Goal: Task Accomplishment & Management: Use online tool/utility

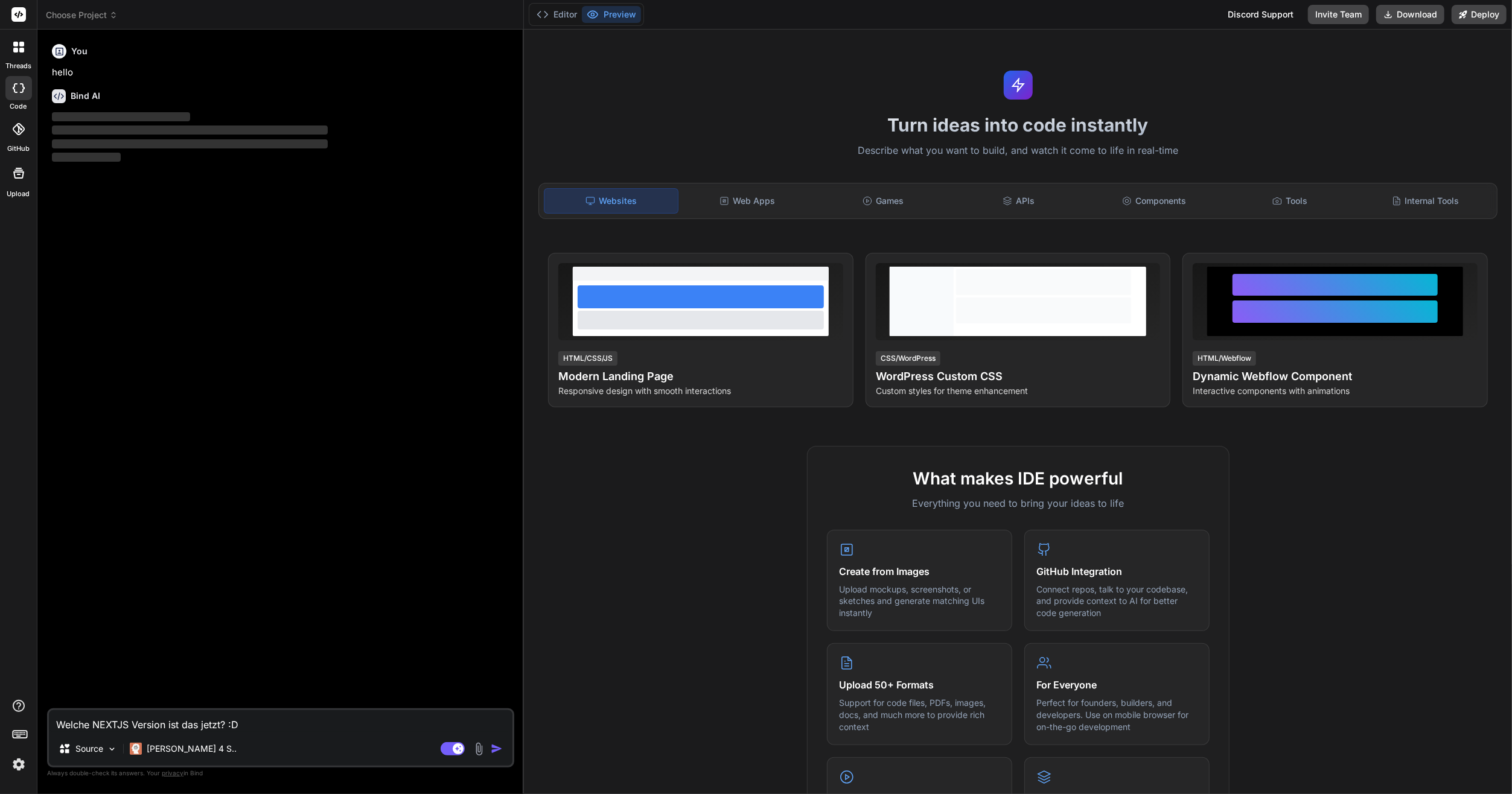
click at [23, 51] on div at bounding box center [19, 47] width 25 height 25
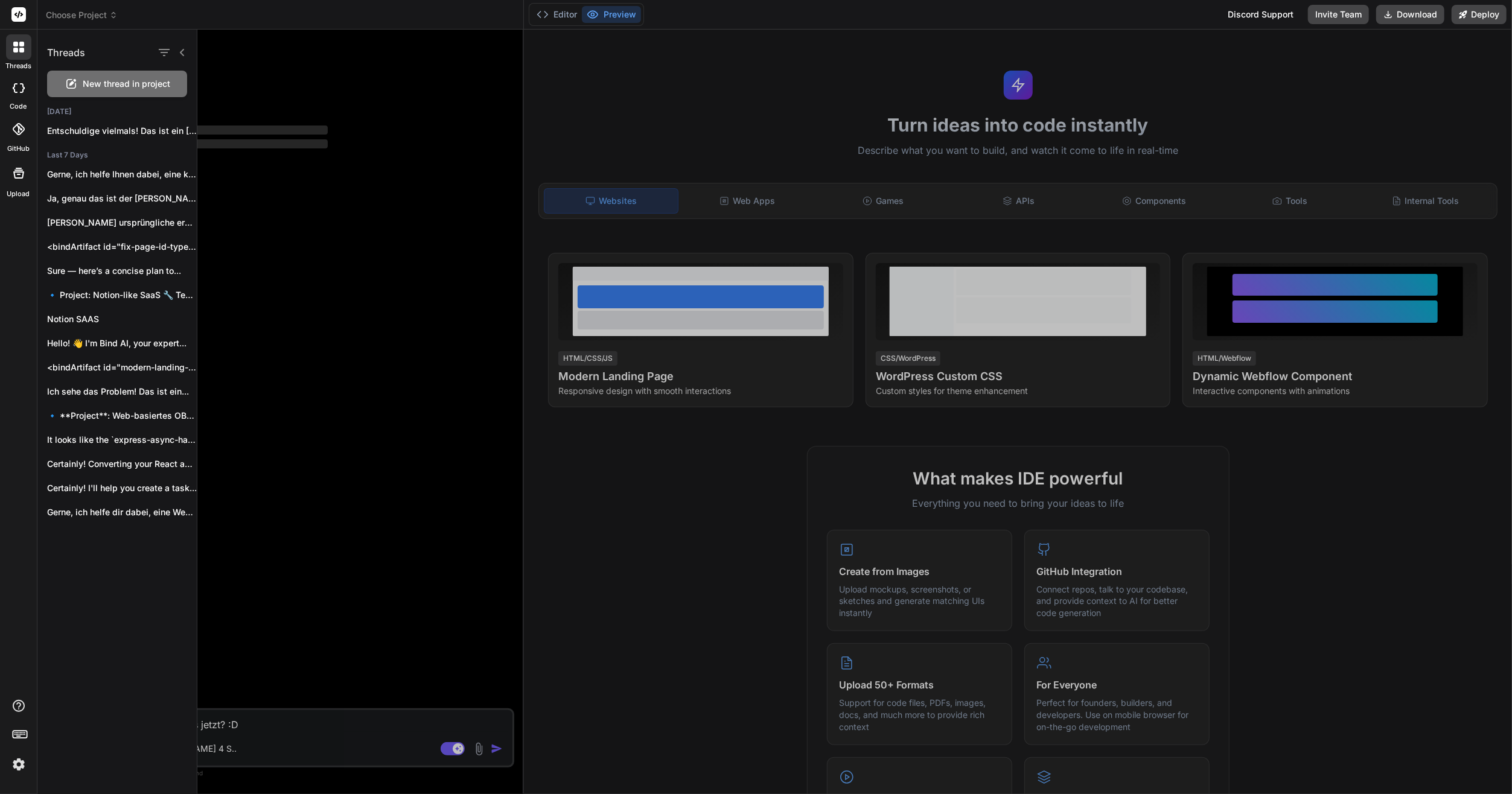
click at [23, 51] on icon at bounding box center [21, 49] width 5 height 5
click at [322, 97] on div at bounding box center [854, 411] width 1315 height 764
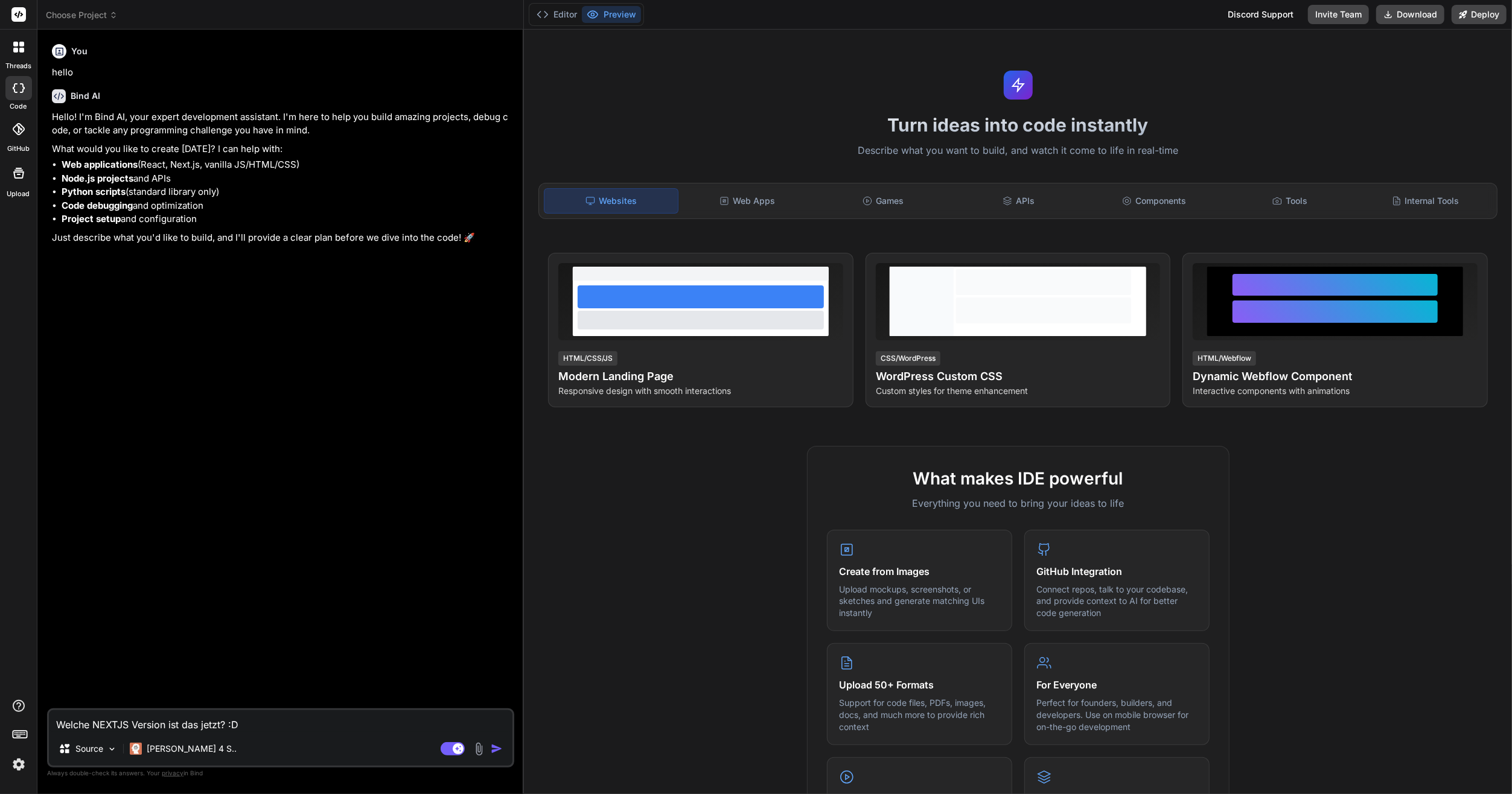
type textarea "x"
click at [218, 724] on textarea "Welche NEXTJS Version ist das jetzt? :D" at bounding box center [280, 721] width 463 height 22
click at [198, 620] on div "You hello Bind AI Hello! I'm Bind AI, your expert development assistant. I'm he…" at bounding box center [281, 373] width 465 height 670
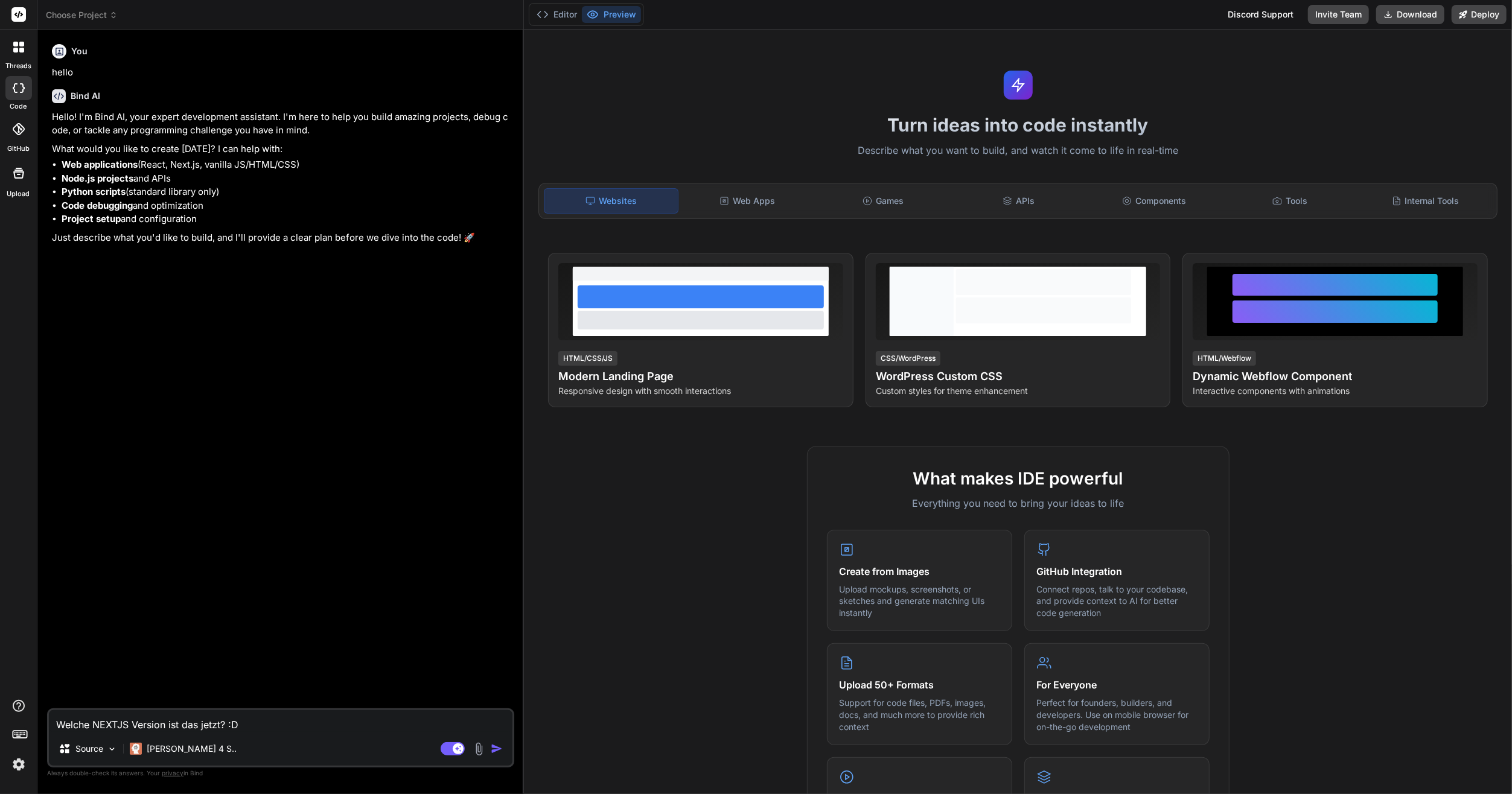
click at [8, 128] on div at bounding box center [19, 129] width 27 height 27
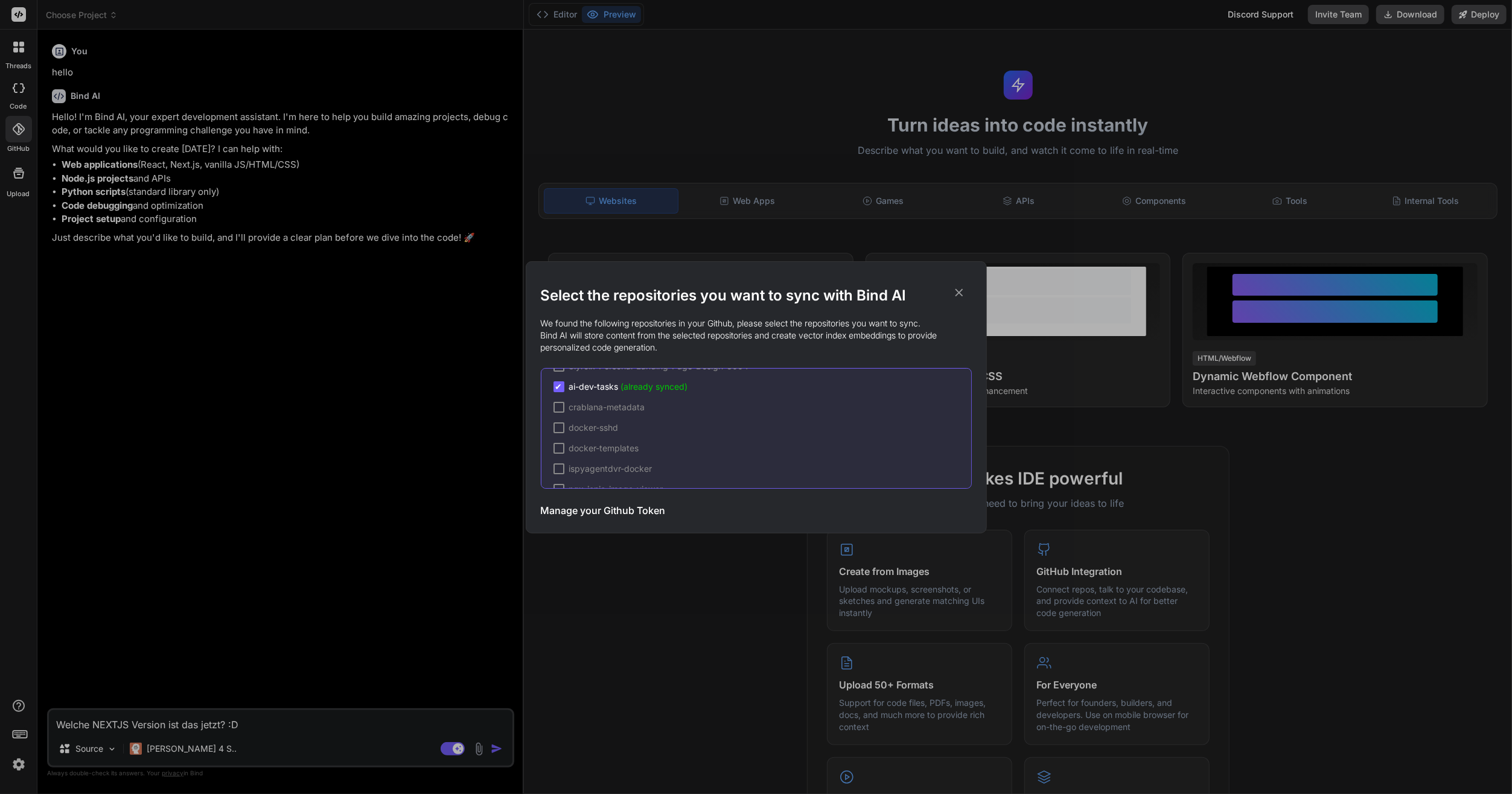
scroll to position [62, 0]
drag, startPoint x: 568, startPoint y: 423, endPoint x: 620, endPoint y: 428, distance: 52.2
click at [620, 428] on span "ai-dev-tasks (already synced)" at bounding box center [629, 426] width 119 height 12
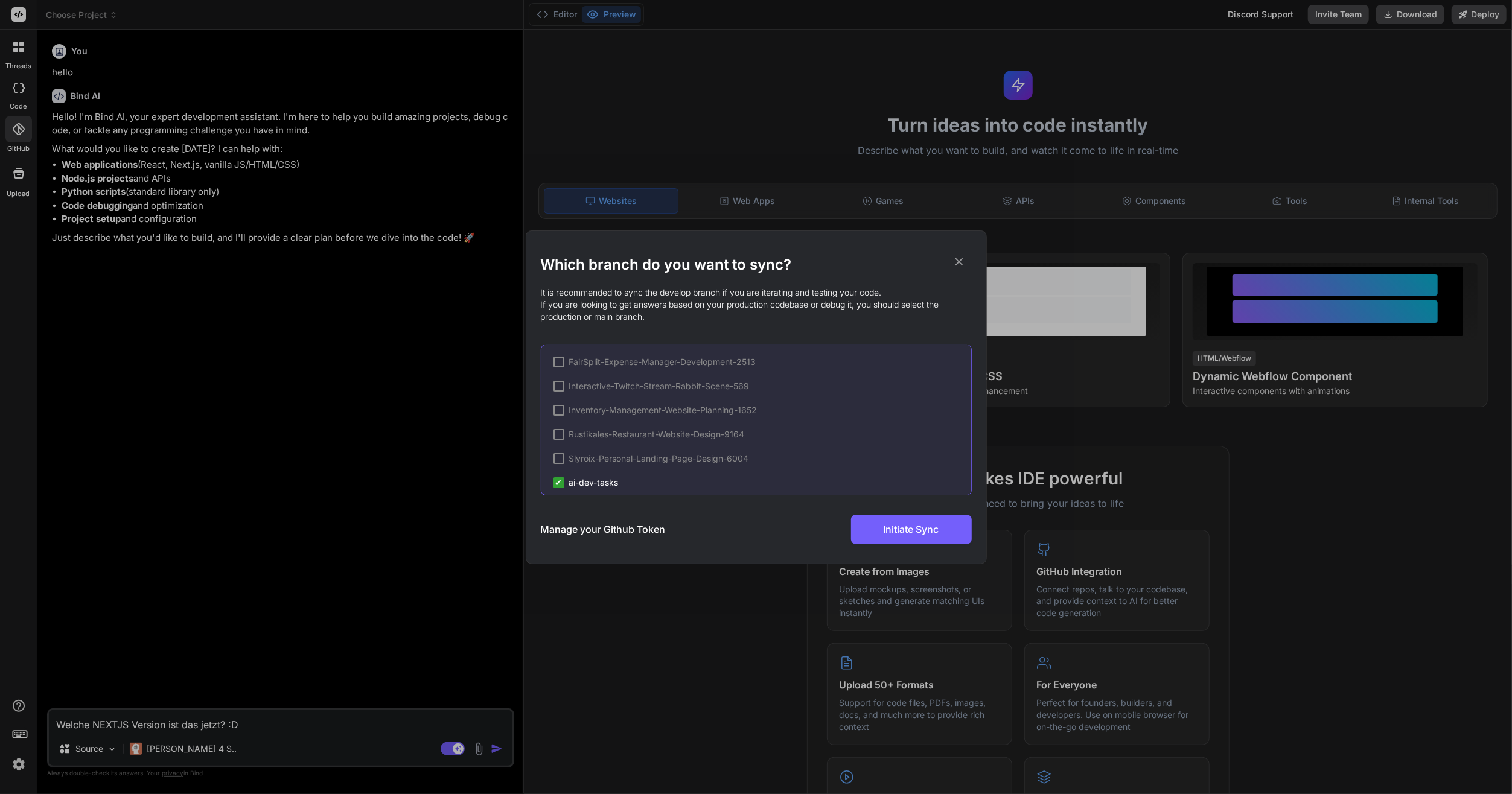
click at [651, 660] on div "Which branch do you want to sync? It is recommended to sync the develop branch …" at bounding box center [756, 397] width 1512 height 794
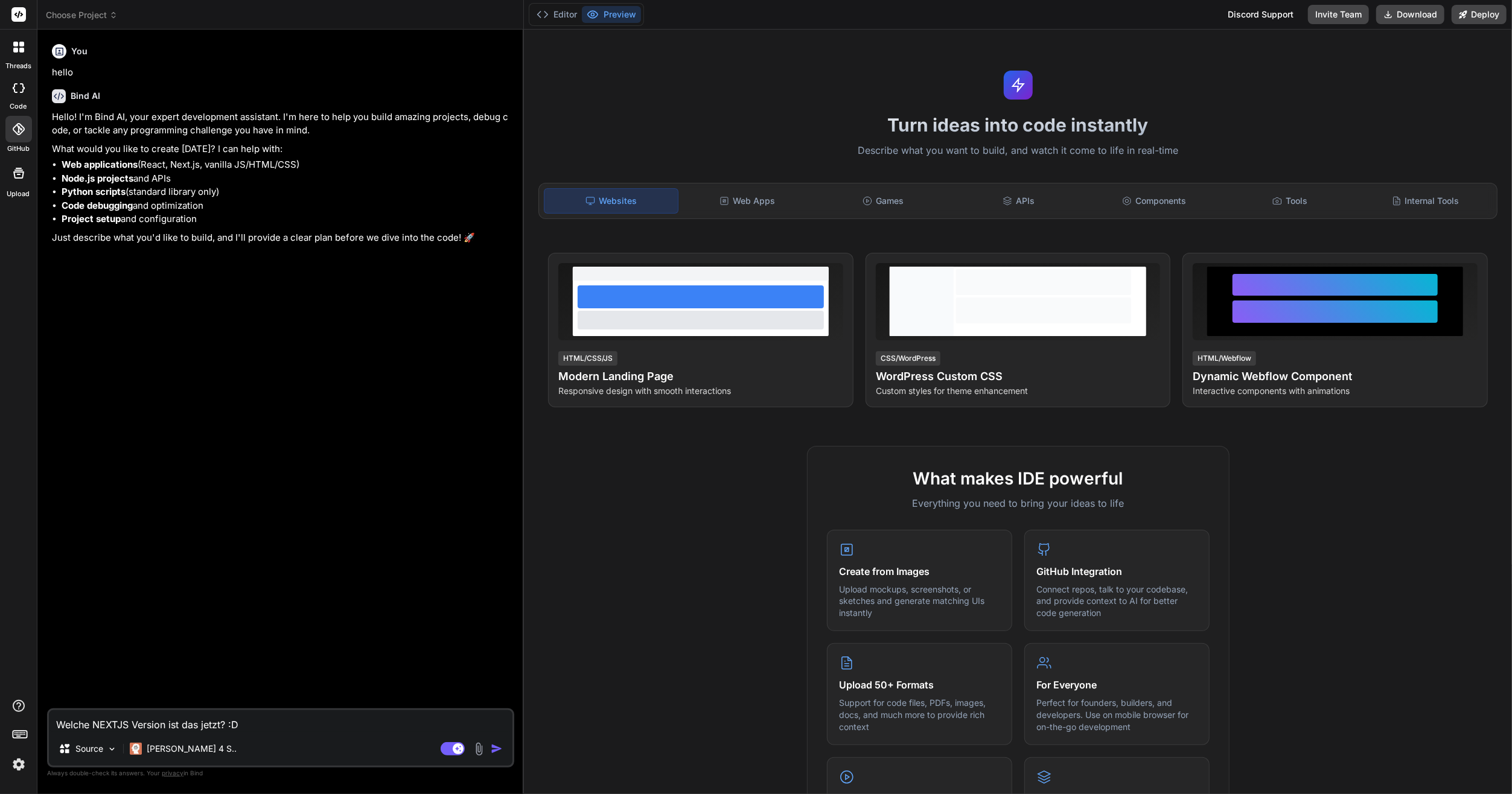
click at [625, 626] on div "What makes IDE powerful Everything you need to bring your ideas to life Create …" at bounding box center [1018, 795] width 974 height 698
click at [81, 25] on header "Choose Project Created with Pixso." at bounding box center [281, 15] width 487 height 30
click at [91, 9] on span "Choose Project" at bounding box center [82, 15] width 72 height 12
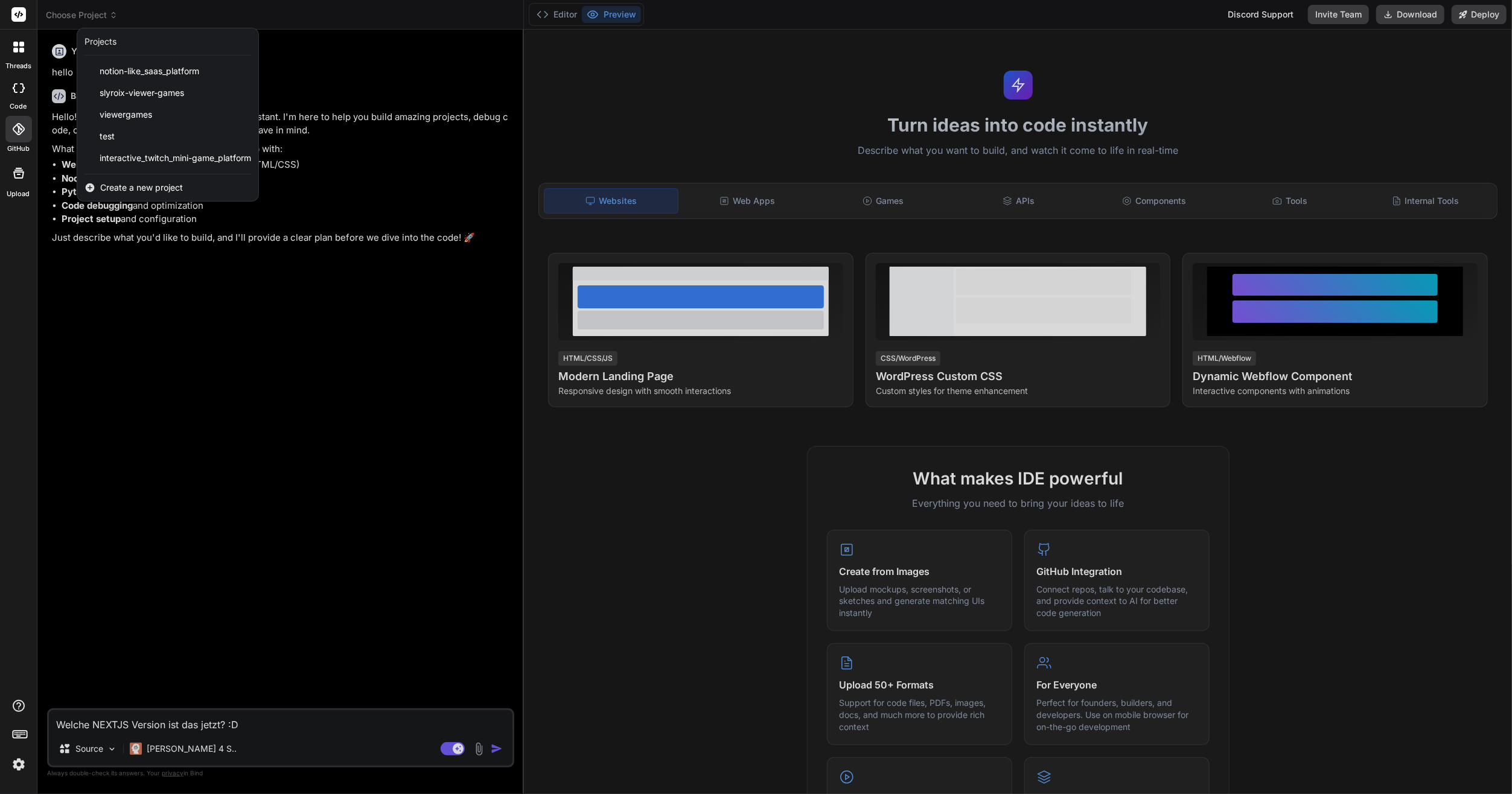
click at [129, 189] on span "Create a new project" at bounding box center [141, 187] width 83 height 12
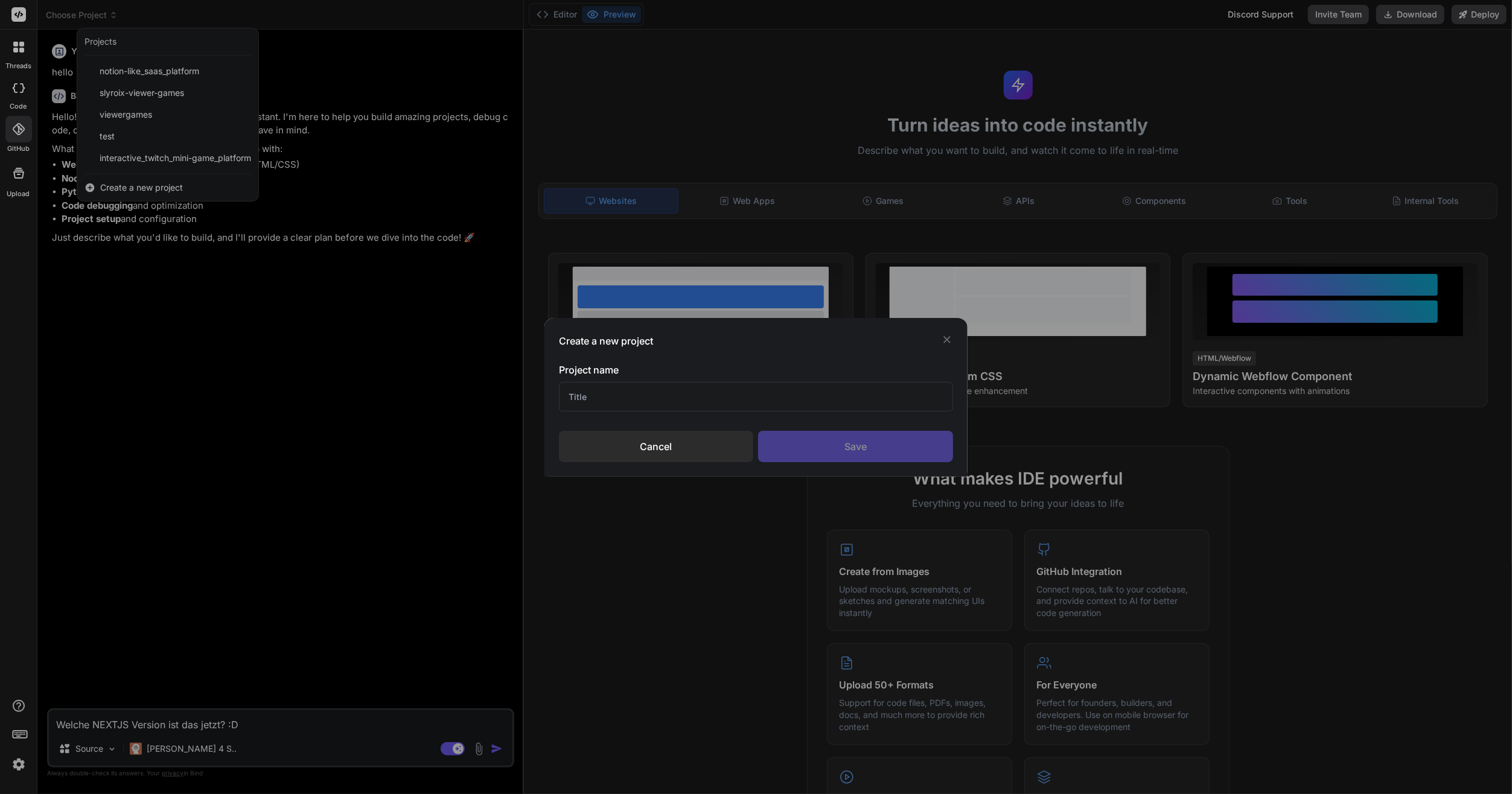
click at [661, 397] on input "text" at bounding box center [755, 397] width 394 height 30
type input "Twitch V"
click at [72, 708] on div "Create a new project Project name Cancel Save" at bounding box center [756, 397] width 1512 height 794
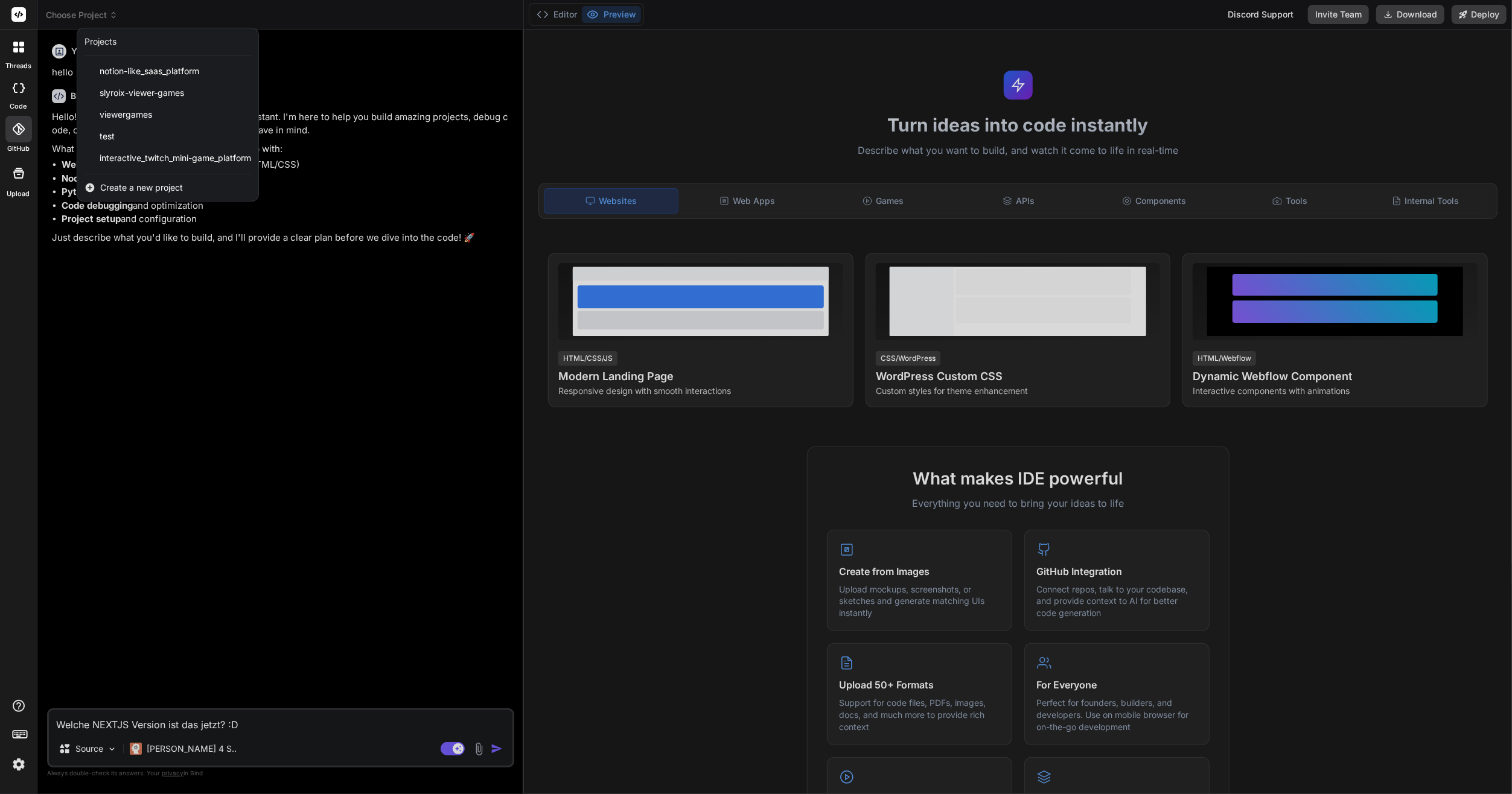
click at [158, 747] on div at bounding box center [756, 397] width 1512 height 794
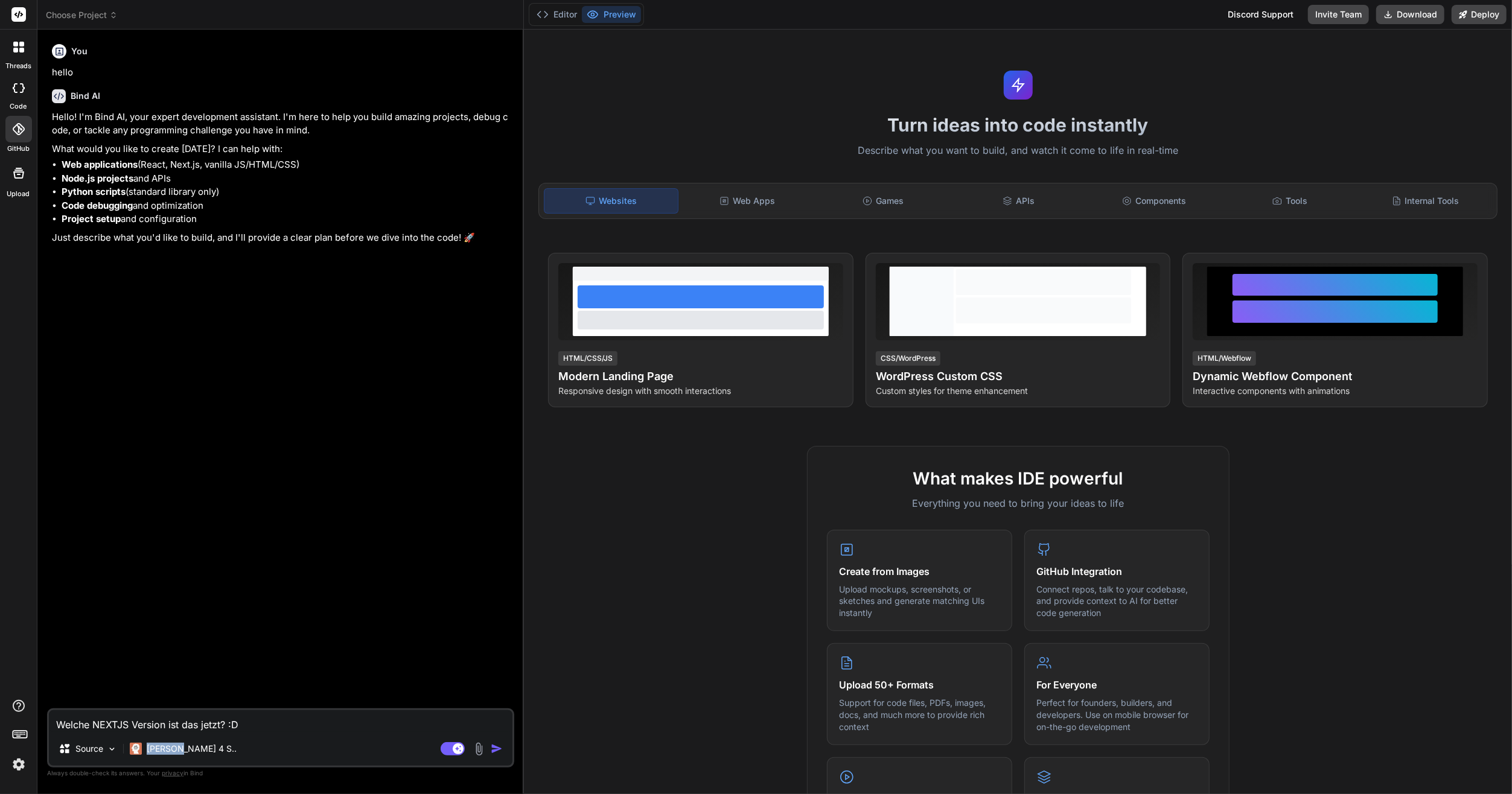
click at [158, 747] on p "[PERSON_NAME] 4 S.." at bounding box center [191, 749] width 90 height 12
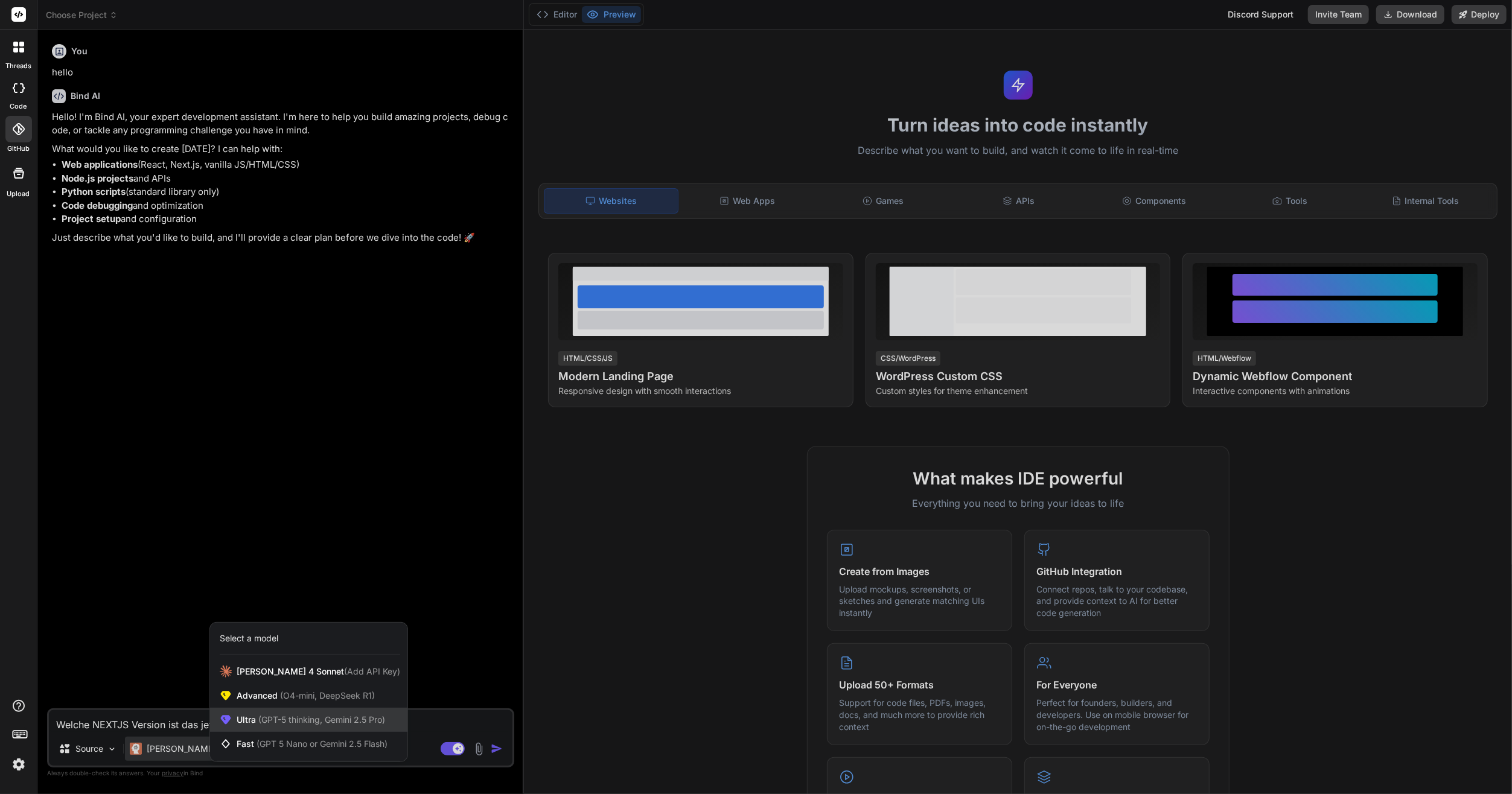
drag, startPoint x: 158, startPoint y: 747, endPoint x: 319, endPoint y: 720, distance: 163.2
click at [319, 720] on span "(GPT-5 thinking, Gemini 2.5 Pro)" at bounding box center [320, 720] width 129 height 11
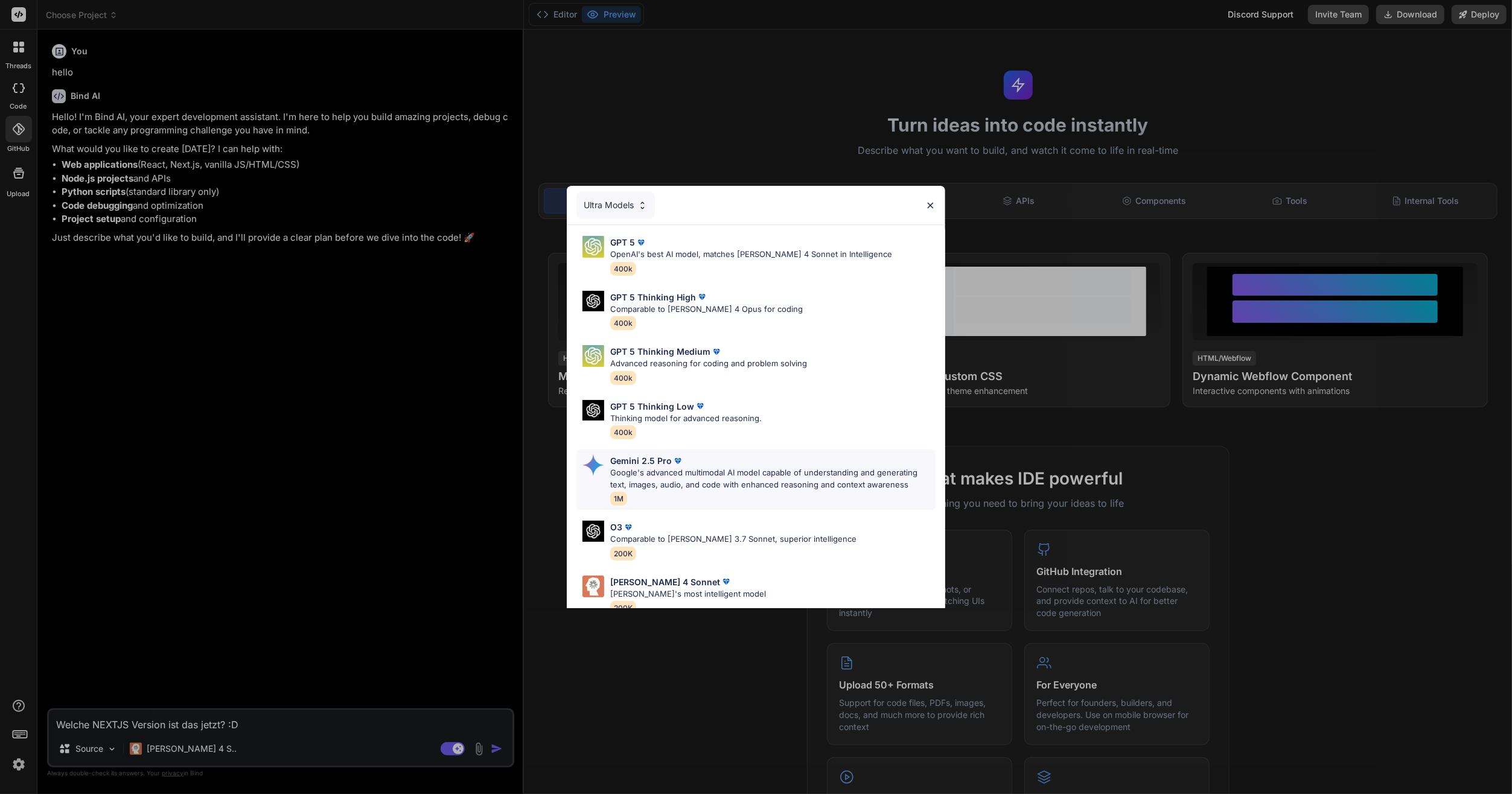
click at [793, 480] on p "Google's advanced multimodal AI model capable of understanding and generating t…" at bounding box center [772, 479] width 325 height 23
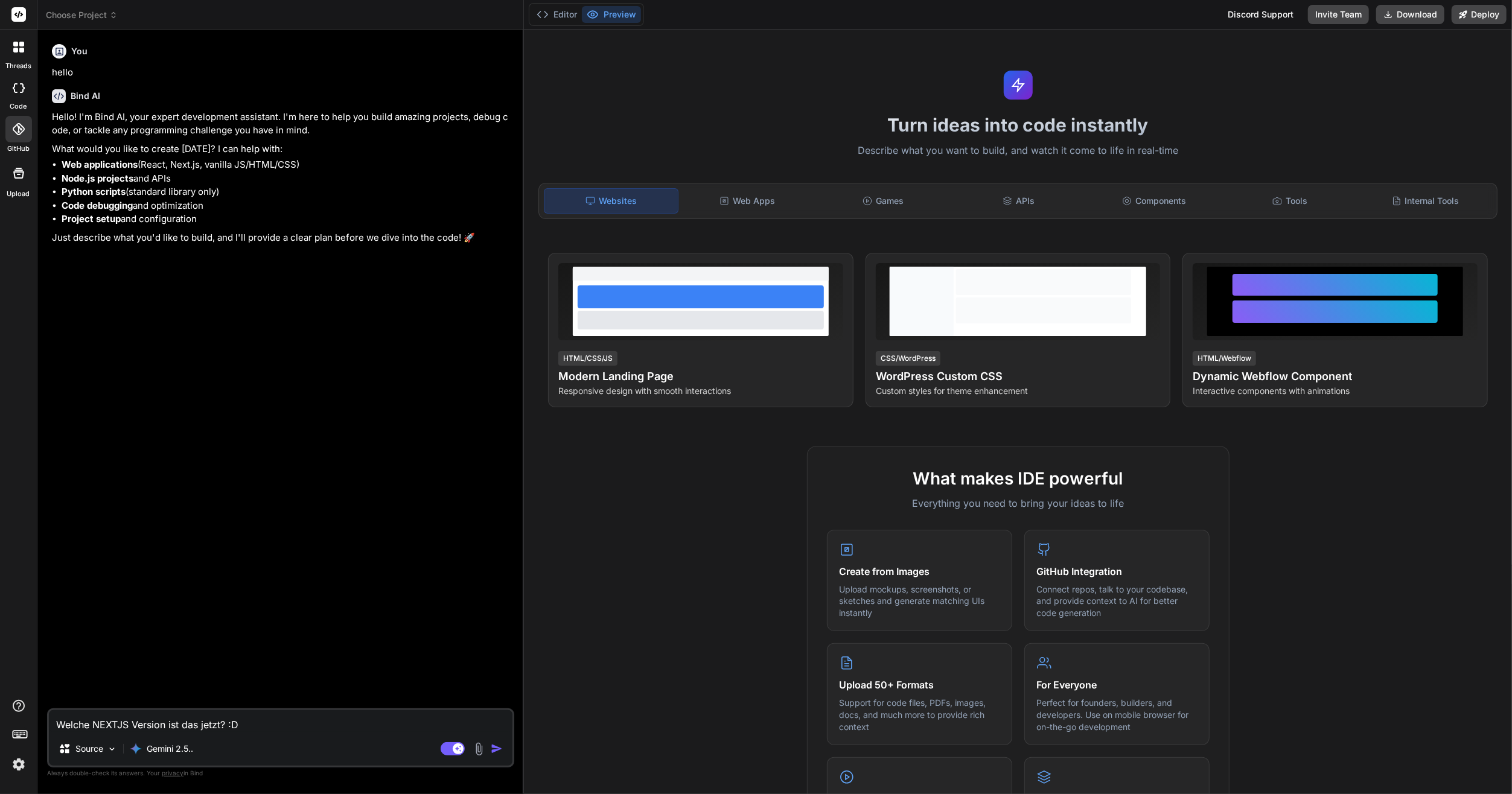
drag, startPoint x: 252, startPoint y: 730, endPoint x: 271, endPoint y: 731, distance: 19.0
click at [253, 730] on textarea "Welche NEXTJS Version ist das jetzt? :D" at bounding box center [280, 721] width 463 height 22
drag, startPoint x: 276, startPoint y: 731, endPoint x: -13, endPoint y: 723, distance: 289.1
click at [0, 723] on html "threads code GitHub Upload Choose Project Created with Pixso. Bind AI Web Searc…" at bounding box center [756, 397] width 1512 height 794
click at [178, 753] on p "Gemini 2.5.." at bounding box center [170, 749] width 47 height 12
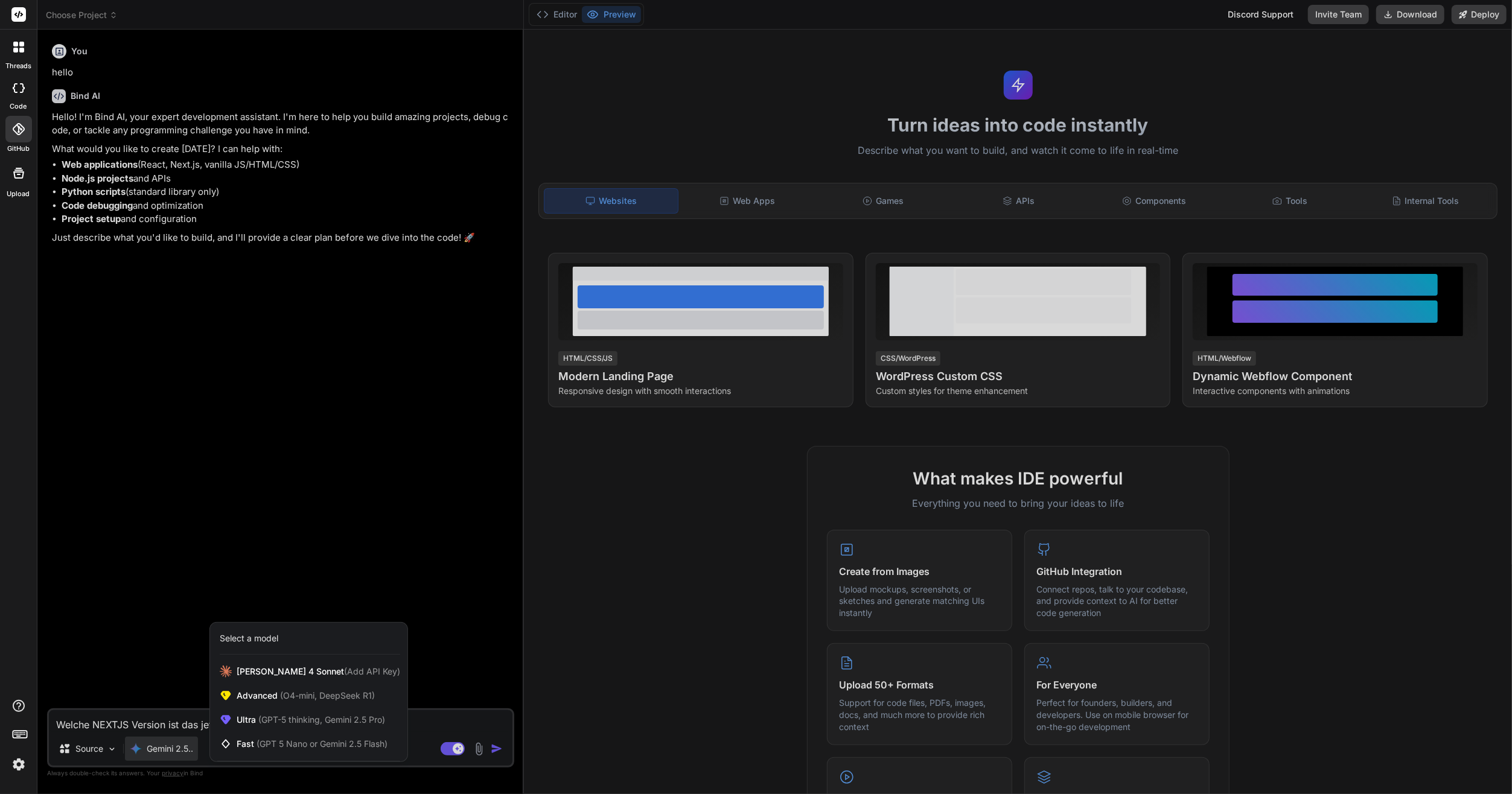
click at [153, 660] on div at bounding box center [756, 397] width 1512 height 794
type textarea "x"
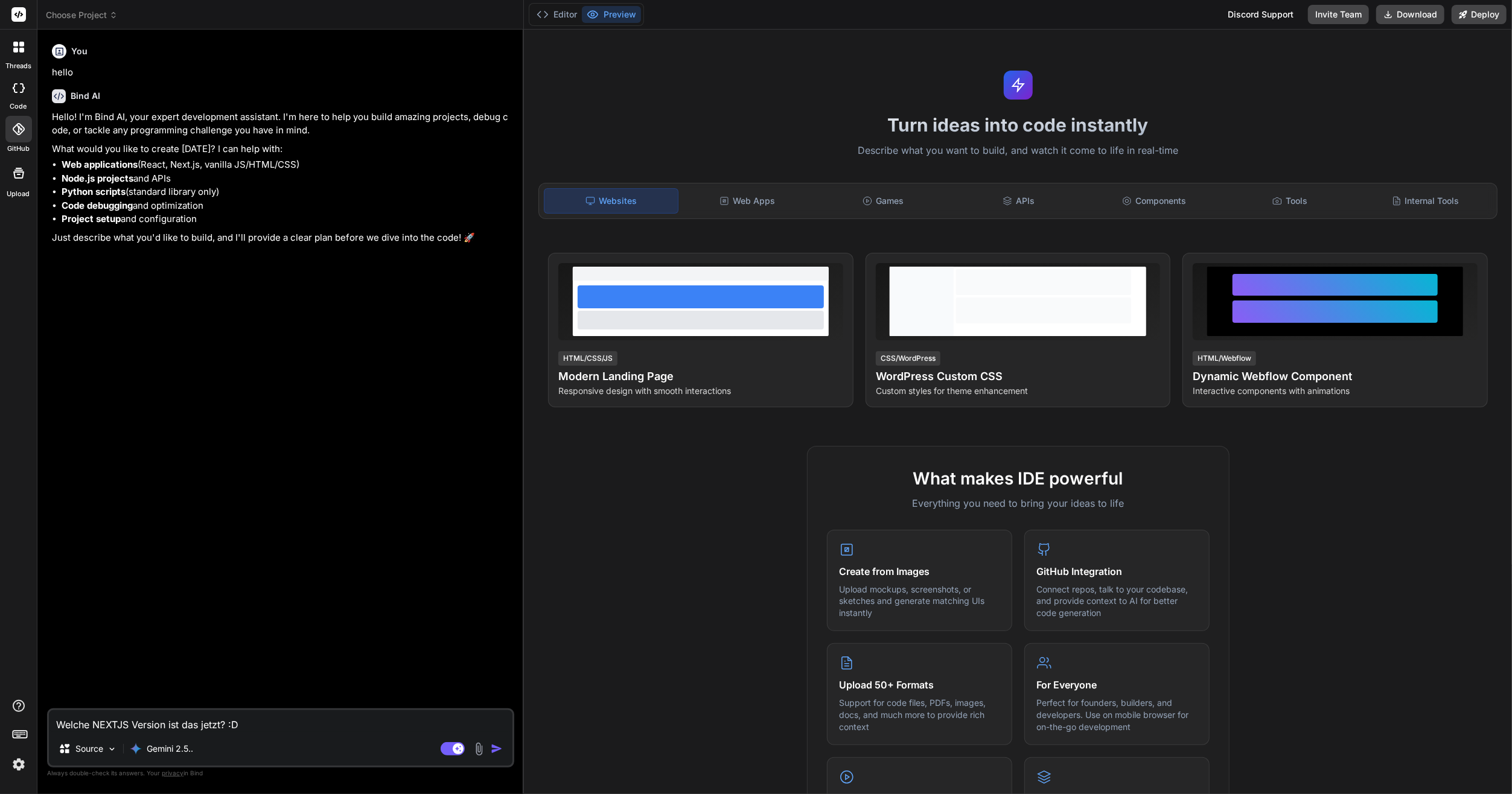
click at [187, 716] on textarea "Welche NEXTJS Version ist das jetzt? :D" at bounding box center [280, 721] width 463 height 22
drag, startPoint x: 259, startPoint y: 453, endPoint x: 777, endPoint y: 557, distance: 528.3
click at [777, 557] on div "What makes IDE powerful Everything you need to bring your ideas to life Create …" at bounding box center [1018, 795] width 974 height 698
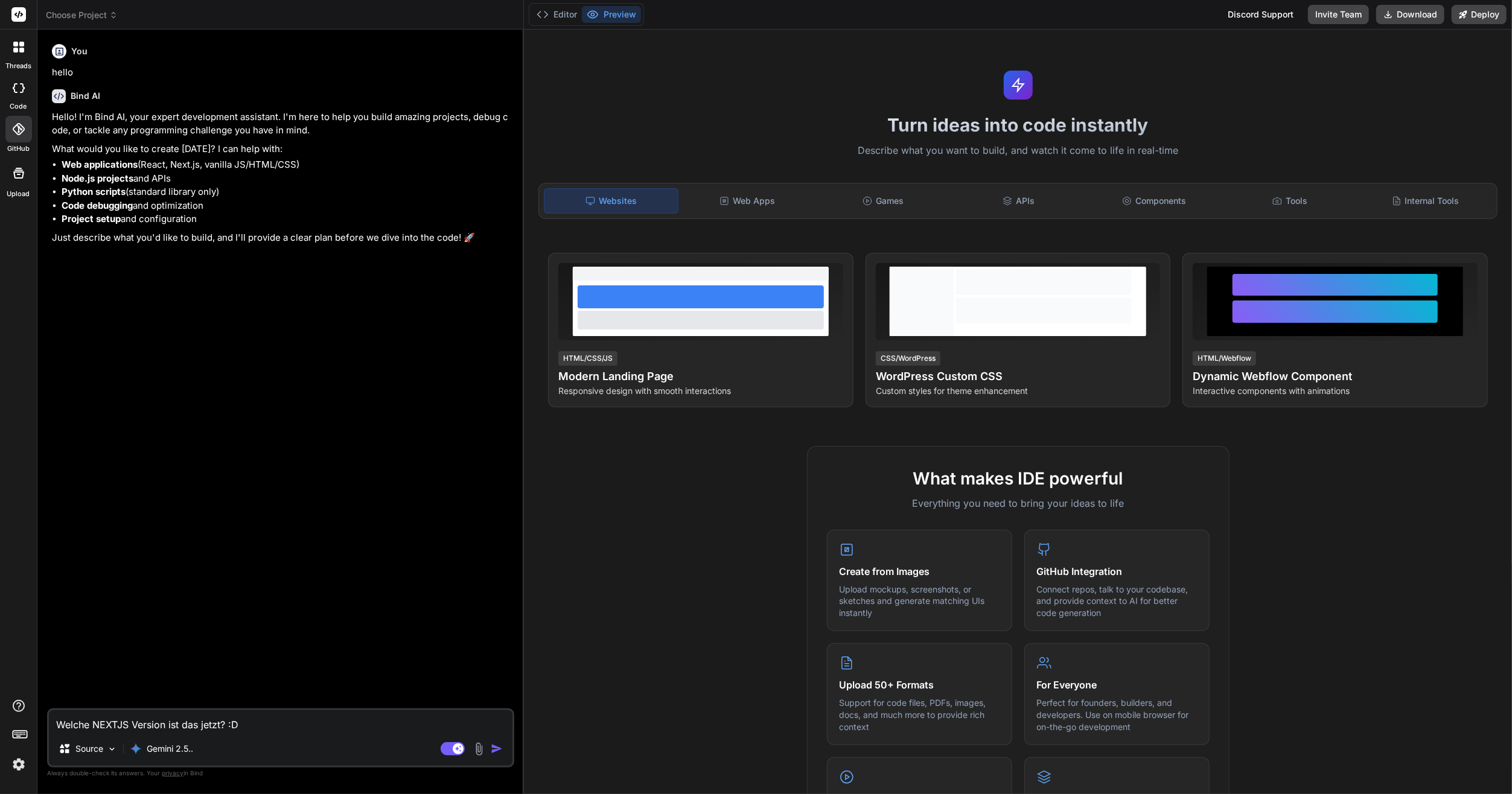
click at [612, 530] on div "What makes IDE powerful Everything you need to bring your ideas to life Create …" at bounding box center [1018, 795] width 974 height 698
click at [238, 729] on textarea "Welche NEXTJS Version ist das jetzt? :D" at bounding box center [280, 721] width 463 height 22
paste textarea "# AI Dev Tasks Use these files when I request structured feature development us…"
type textarea "# AI Dev Tasks Use these files when I request structured feature development us…"
type textarea "x"
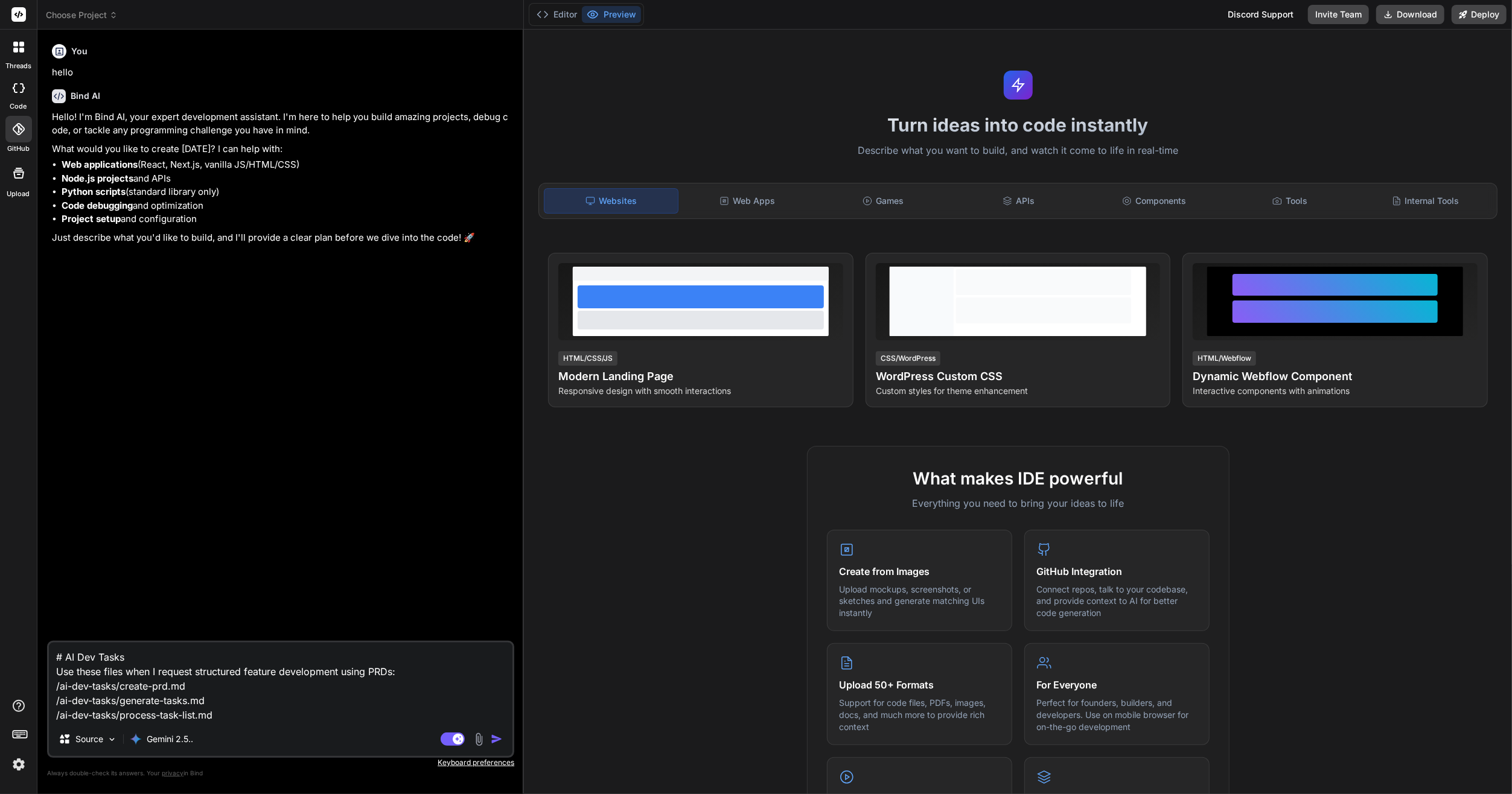
click at [245, 712] on textarea "# AI Dev Tasks Use these files when I request structured feature development us…" at bounding box center [280, 682] width 463 height 80
type textarea "x"
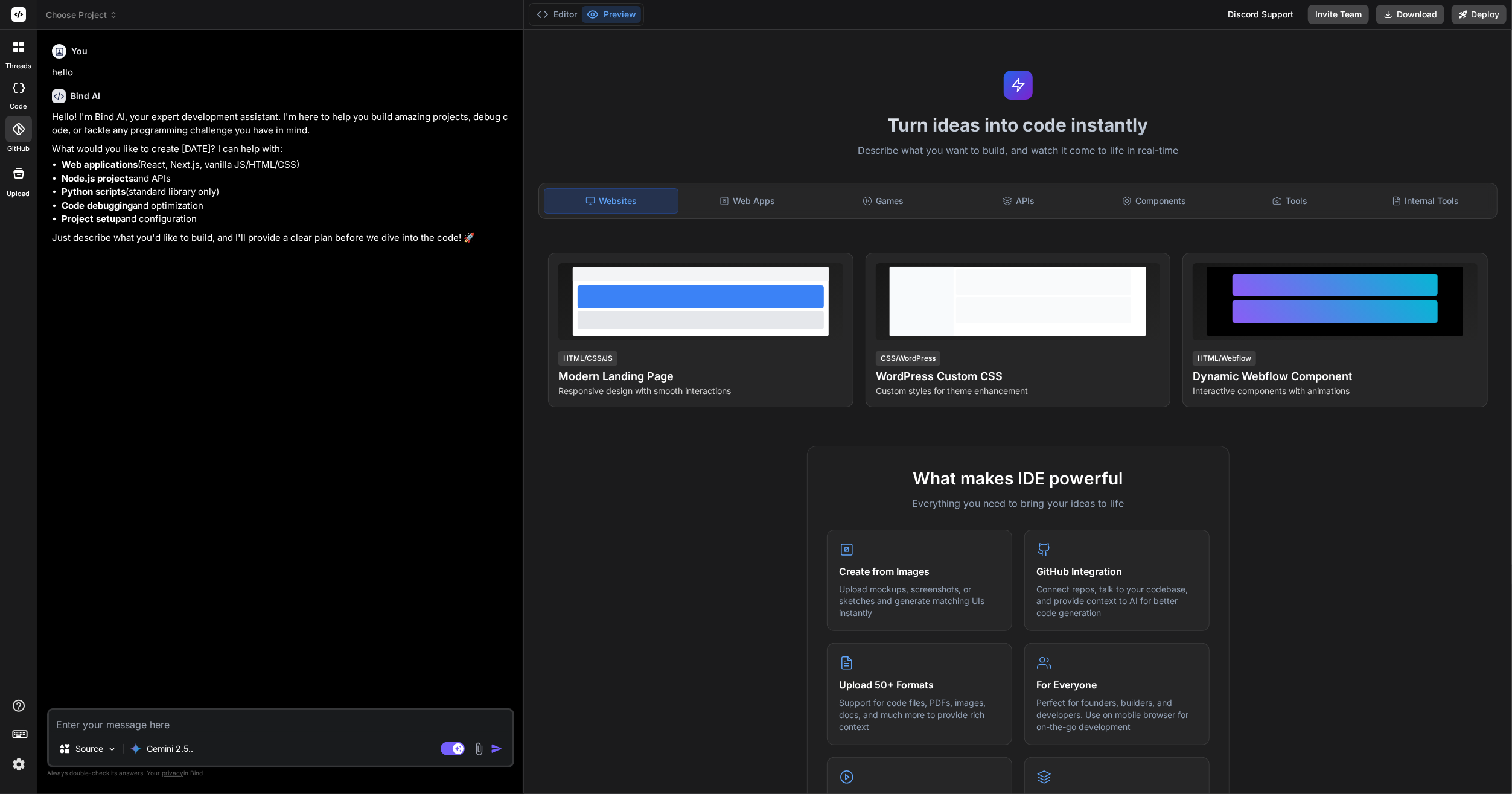
click at [56, 19] on span "Choose Project" at bounding box center [82, 15] width 72 height 12
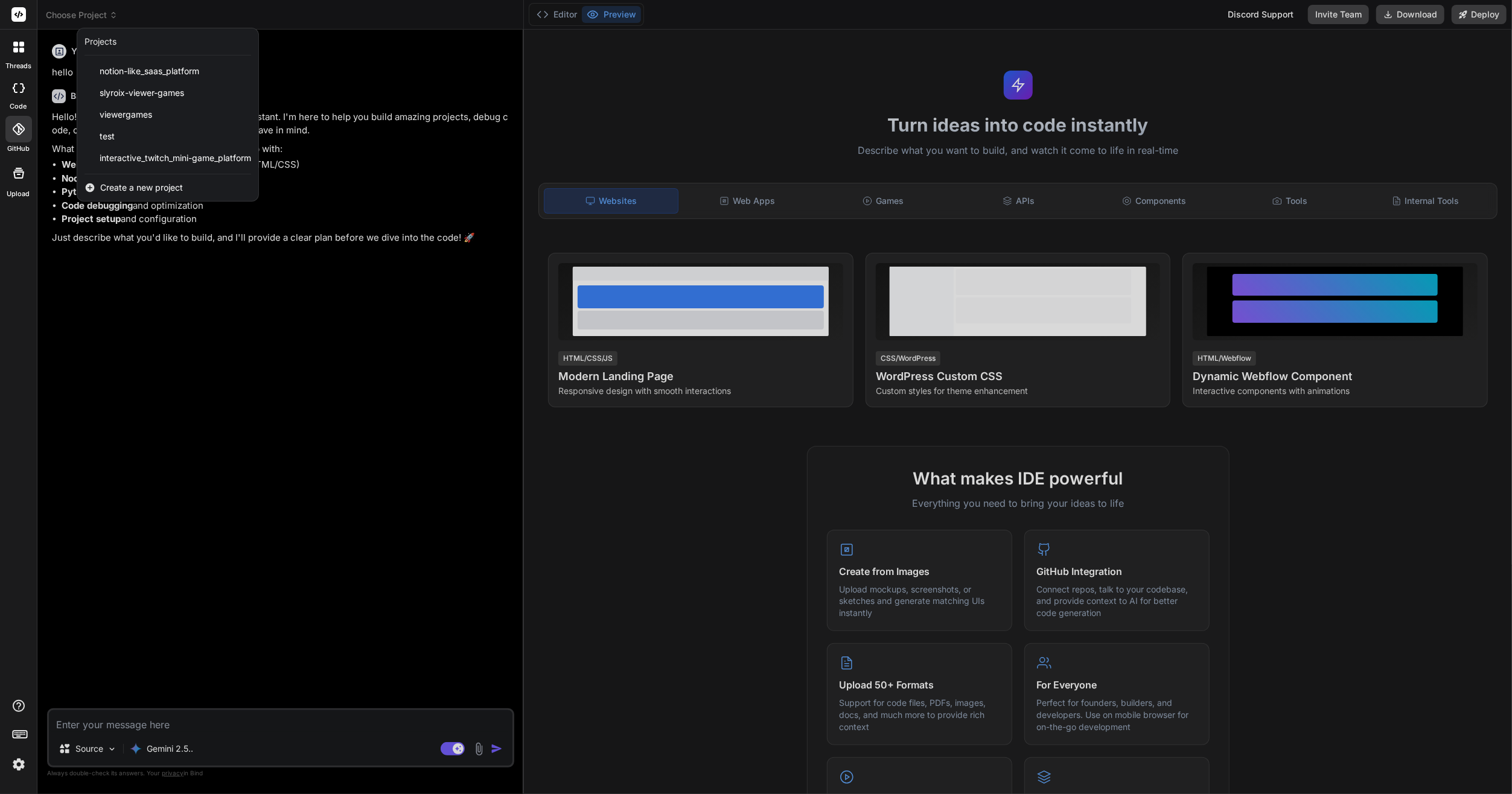
click at [171, 182] on span "Create a new project" at bounding box center [141, 187] width 83 height 12
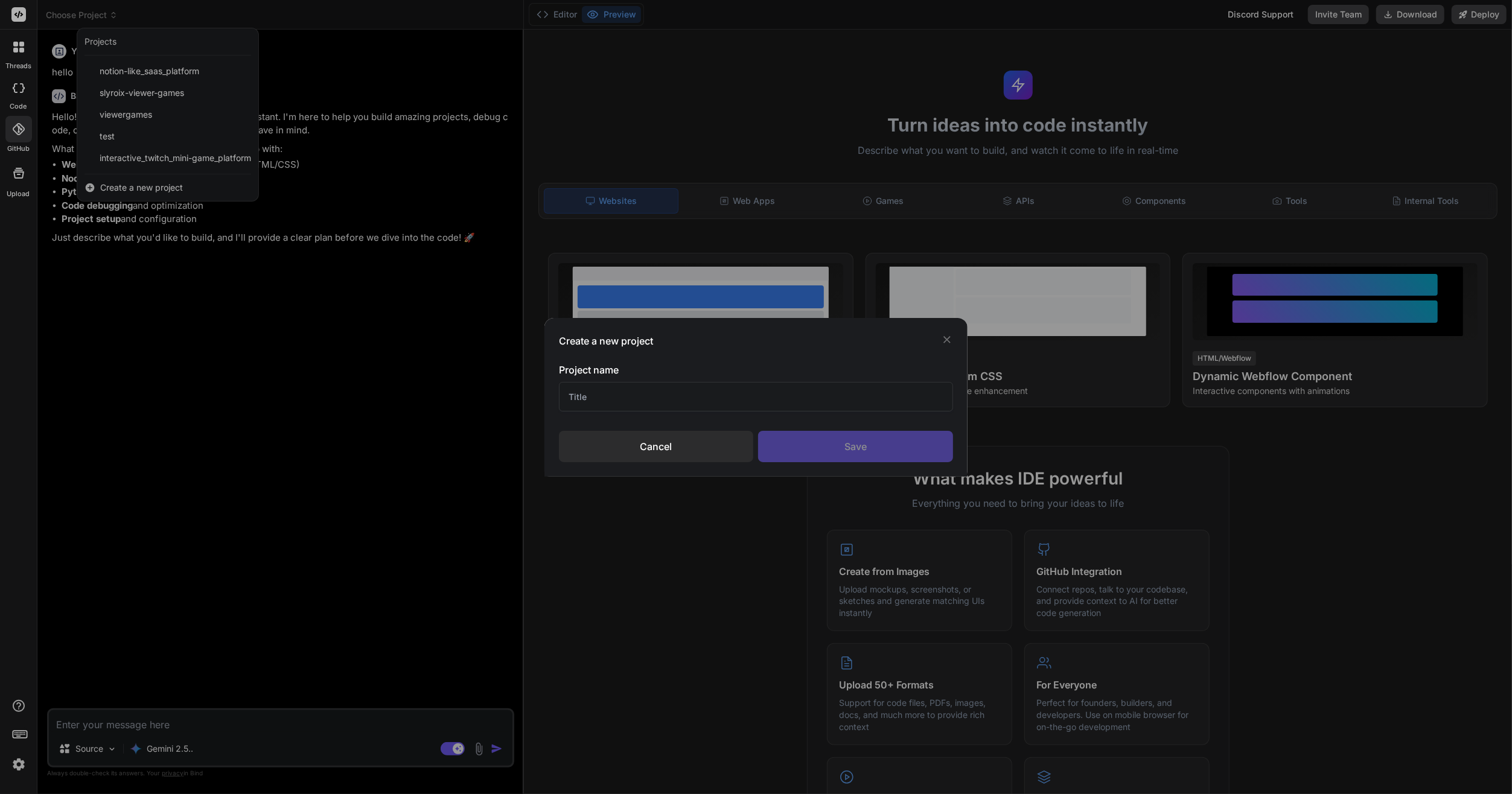
click at [722, 396] on input "text" at bounding box center [755, 397] width 394 height 30
